Goal: Complete application form

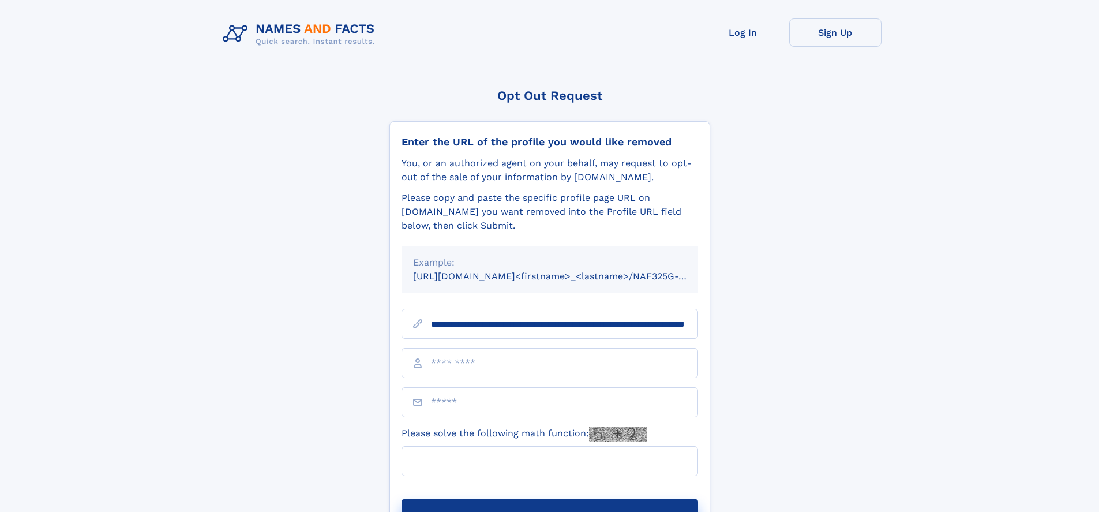
scroll to position [0, 122]
type input "**********"
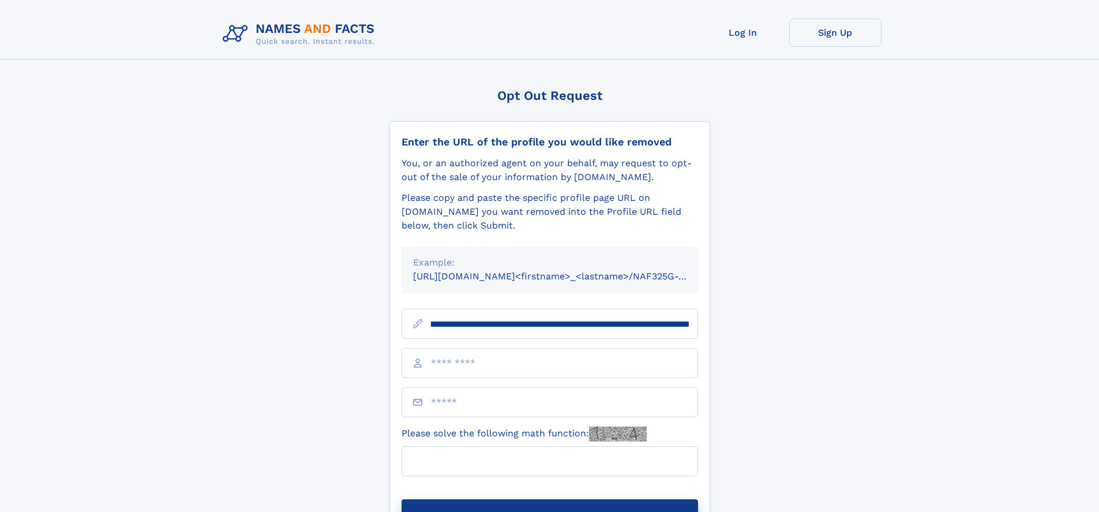
scroll to position [0, 122]
type input "**********"
